Goal: Task Accomplishment & Management: Complete application form

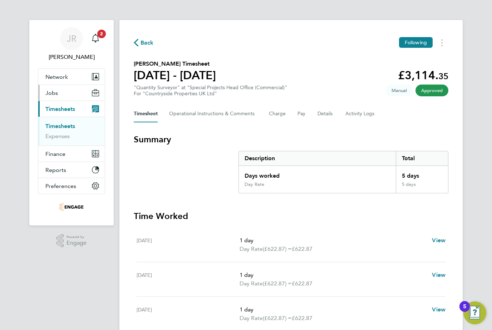
click at [76, 92] on button "Jobs" at bounding box center [71, 93] width 66 height 16
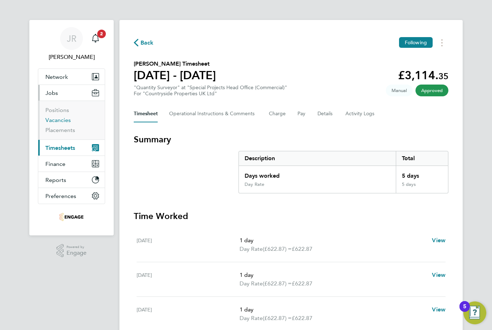
click at [61, 123] on link "Vacancies" at bounding box center [57, 120] width 25 height 7
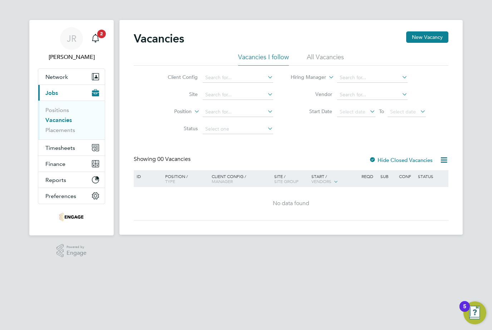
click at [319, 51] on div "Vacancies New Vacancy" at bounding box center [291, 41] width 314 height 21
click at [319, 56] on li "All Vacancies" at bounding box center [325, 59] width 37 height 13
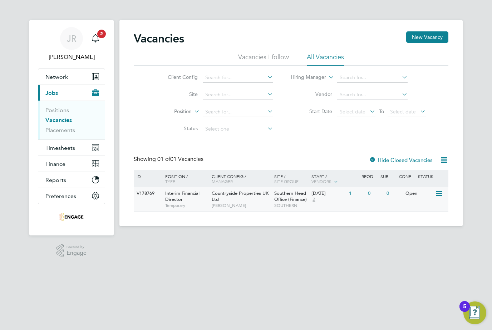
click at [183, 201] on div "Interim Financial Director Temporary" at bounding box center [185, 199] width 50 height 25
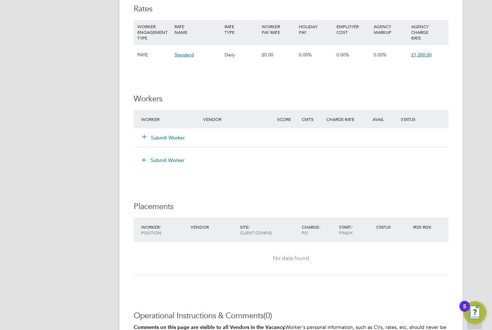
scroll to position [542, 0]
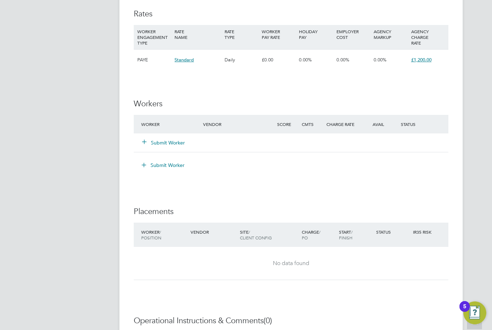
click at [177, 139] on button "Submit Worker" at bounding box center [163, 142] width 43 height 7
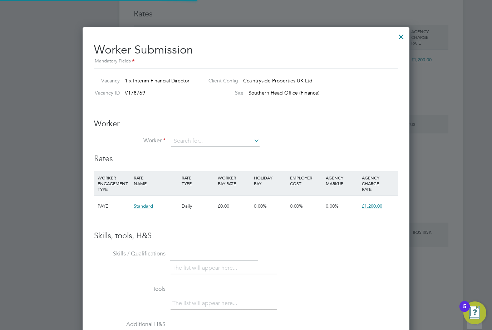
scroll to position [432, 327]
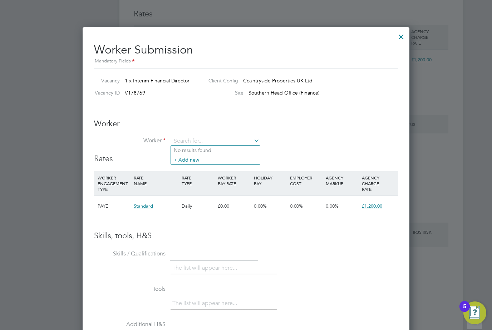
click at [399, 37] on div at bounding box center [400, 35] width 13 height 13
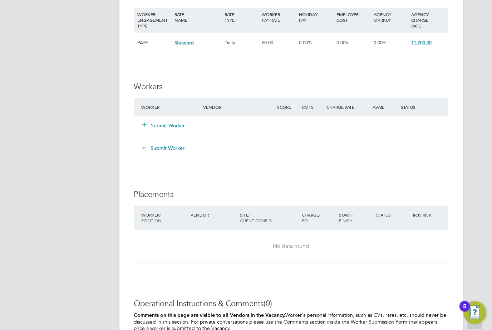
scroll to position [559, 0]
click at [172, 122] on button "Submit Worker" at bounding box center [163, 125] width 43 height 7
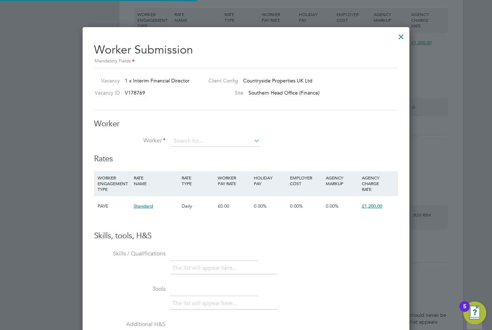
scroll to position [4, 4]
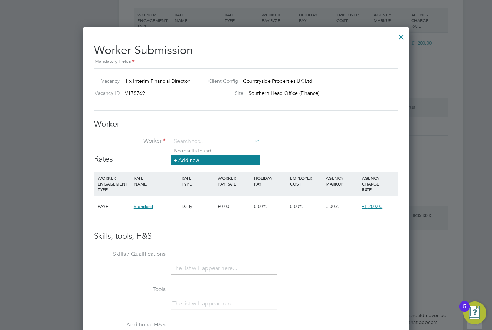
click at [198, 164] on li "+ Add new" at bounding box center [215, 160] width 89 height 10
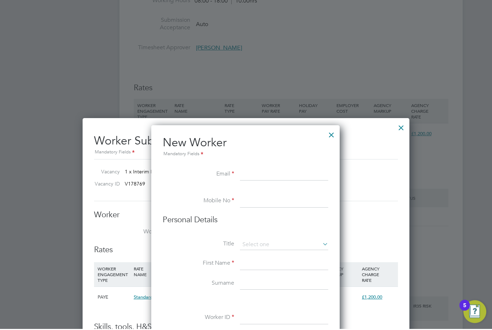
scroll to position [468, 0]
click at [269, 174] on input at bounding box center [284, 174] width 88 height 13
click at [270, 176] on input at bounding box center [284, 174] width 88 height 13
paste input "[EMAIL_ADDRESS][DOMAIN_NAME]"
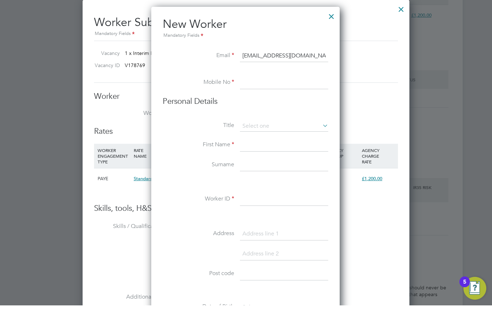
scroll to position [563, 0]
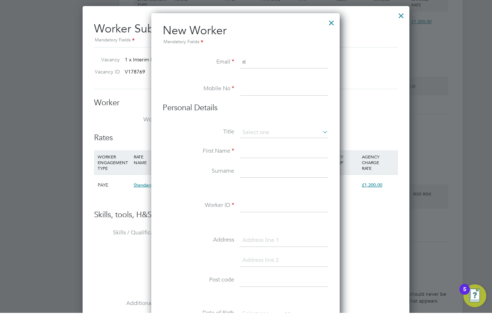
type input "r"
type input "[EMAIL_ADDRESS][DOMAIN_NAME]"
click at [283, 100] on input at bounding box center [284, 106] width 88 height 13
type input "07"
click at [318, 125] on li "Personal Details" at bounding box center [245, 132] width 165 height 25
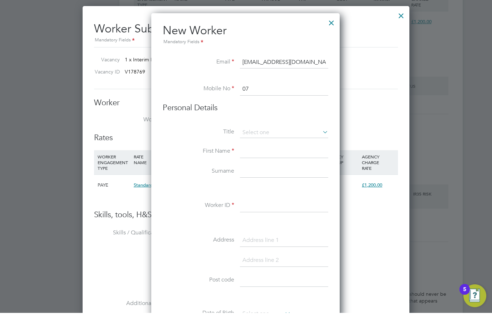
scroll to position [581, 0]
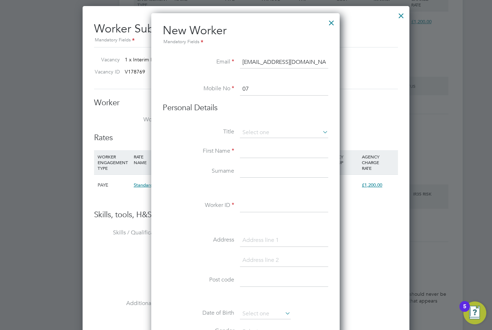
click at [284, 148] on input at bounding box center [284, 151] width 88 height 13
type input "[PERSON_NAME]"
click at [273, 169] on input at bounding box center [284, 171] width 88 height 13
type input "[PERSON_NAME]"
click at [284, 210] on input at bounding box center [284, 206] width 88 height 13
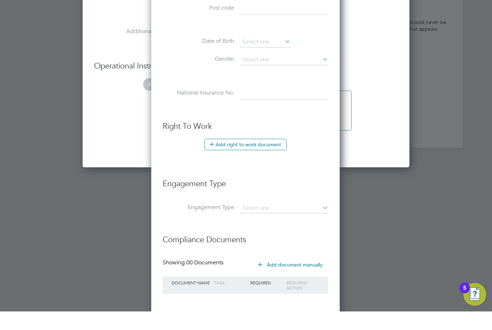
scroll to position [870, 0]
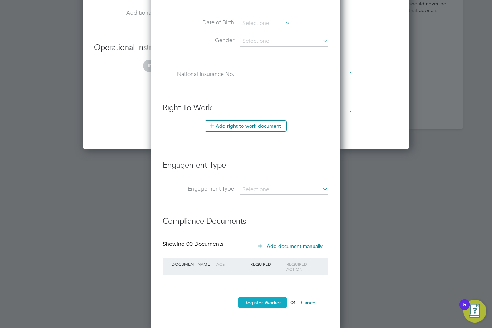
type input "RWoolsey"
click at [275, 301] on button "Register Worker" at bounding box center [262, 304] width 48 height 11
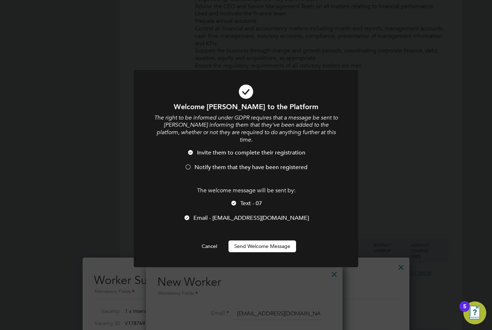
scroll to position [607, 189]
click at [189, 139] on div "The right to be informed under GDPR requires that a message be sent to [PERSON_…" at bounding box center [246, 146] width 186 height 65
click at [191, 150] on div at bounding box center [190, 153] width 7 height 7
click at [188, 164] on div at bounding box center [187, 167] width 7 height 7
click at [189, 164] on div at bounding box center [187, 167] width 7 height 7
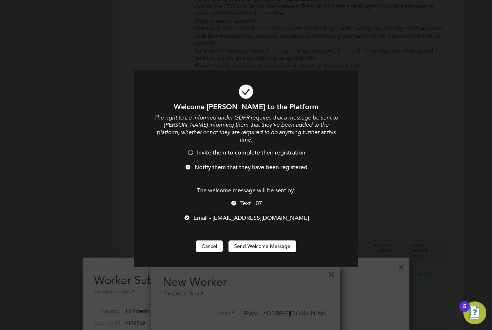
click at [212, 241] on button "Cancel" at bounding box center [209, 246] width 27 height 11
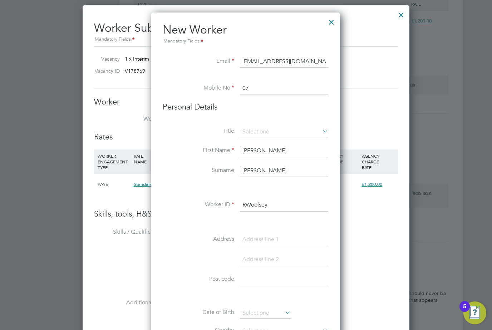
scroll to position [504, 0]
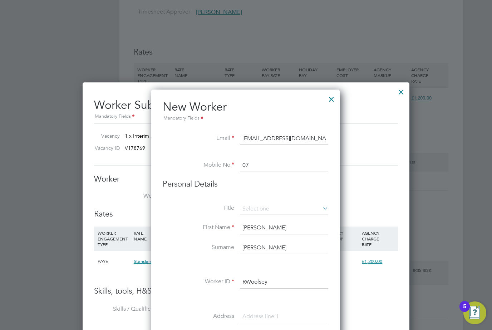
click at [321, 209] on icon at bounding box center [321, 209] width 0 height 10
click at [318, 213] on input at bounding box center [284, 209] width 88 height 11
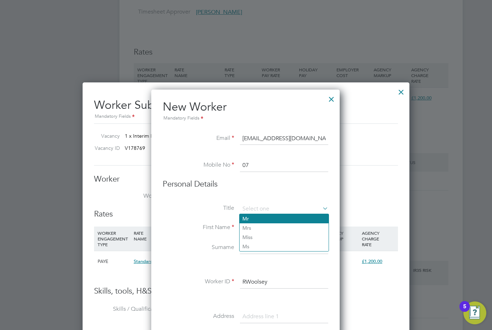
click at [258, 217] on li "Mr" at bounding box center [283, 218] width 89 height 9
type input "Mr"
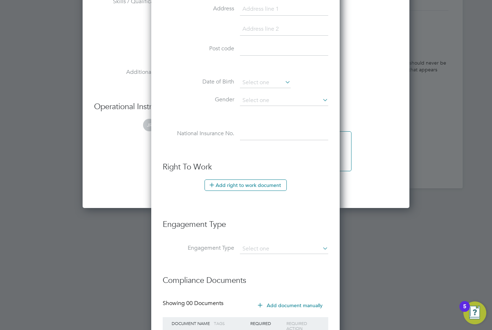
scroll to position [847, 0]
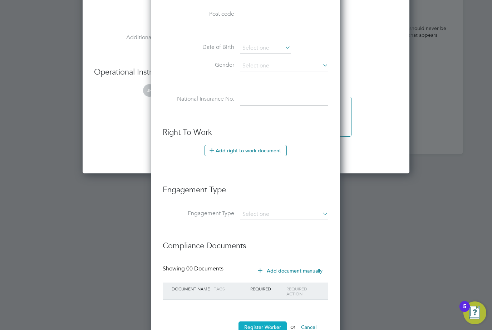
click at [269, 326] on button "Register Worker" at bounding box center [262, 327] width 48 height 11
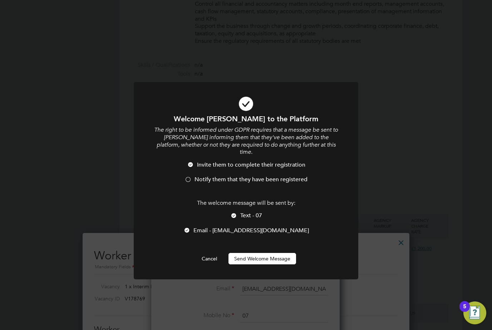
scroll to position [607, 189]
click at [189, 177] on div at bounding box center [187, 180] width 7 height 7
click at [275, 253] on button "Send Welcome Message" at bounding box center [262, 258] width 68 height 11
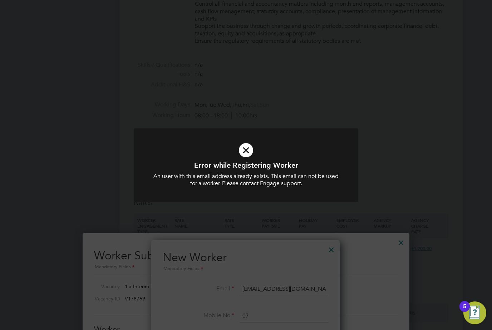
click at [302, 227] on div "Error while Registering Worker An user with this email address already exists. …" at bounding box center [246, 165] width 492 height 330
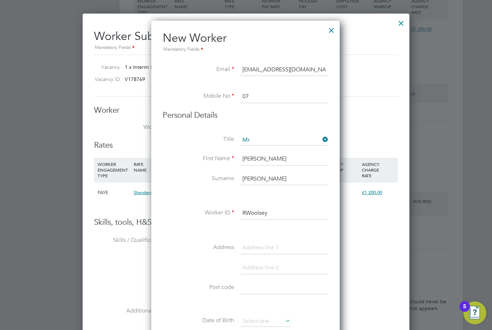
scroll to position [582, 0]
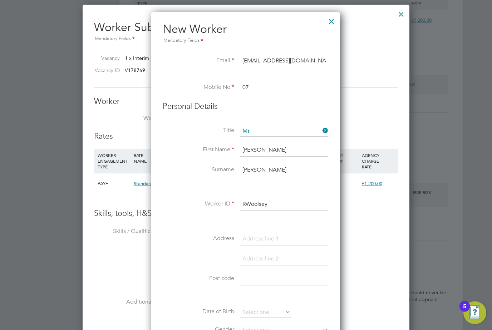
click at [333, 23] on div at bounding box center [331, 20] width 13 height 13
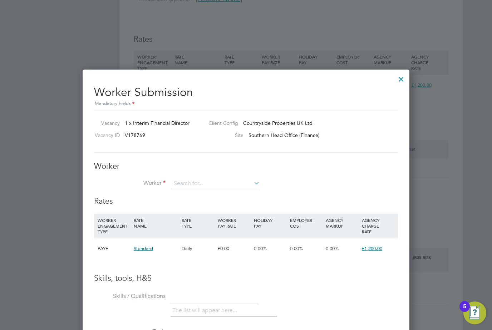
scroll to position [516, 0]
click at [404, 80] on div at bounding box center [400, 78] width 13 height 13
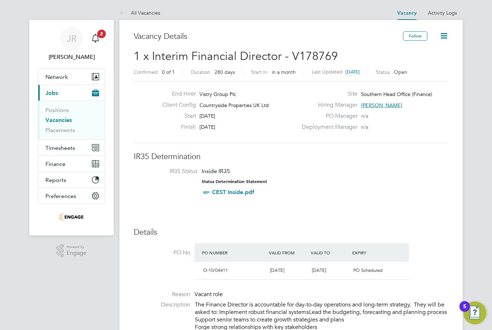
scroll to position [0, 0]
